Goal: Task Accomplishment & Management: Use online tool/utility

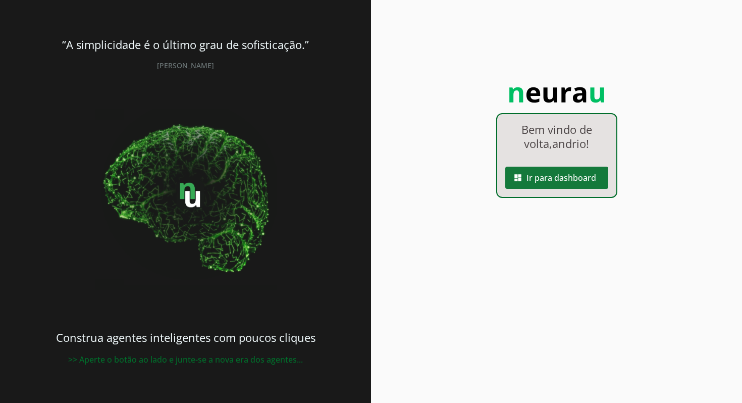
click at [565, 177] on span at bounding box center [556, 177] width 103 height 24
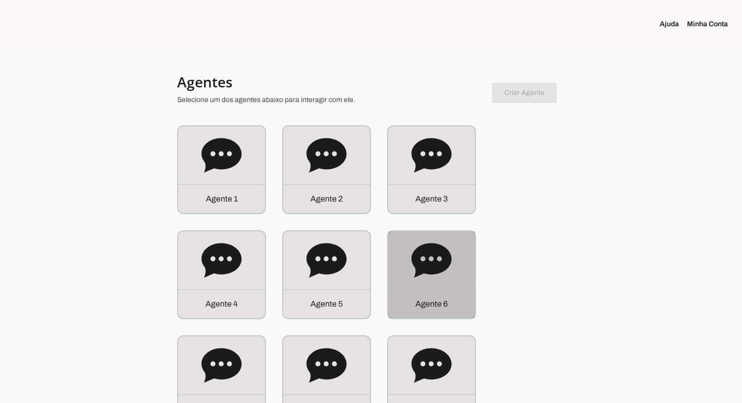
click at [431, 284] on div "Agente 6" at bounding box center [431, 274] width 87 height 87
